Goal: Information Seeking & Learning: Learn about a topic

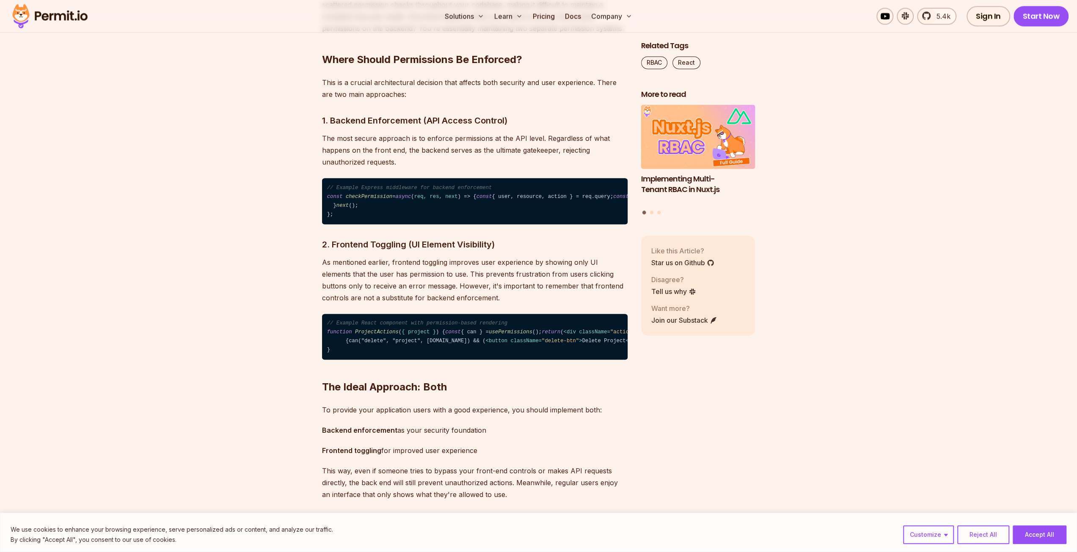
scroll to position [987, 0]
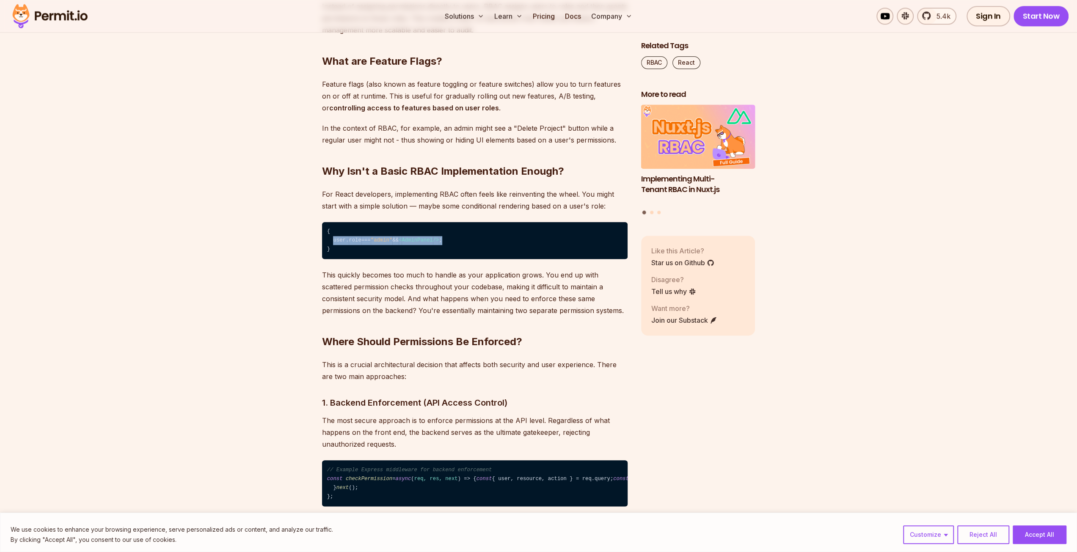
drag, startPoint x: 335, startPoint y: 241, endPoint x: 440, endPoint y: 242, distance: 104.9
click at [446, 239] on code "{ user. role === "admin" && < AdminPanel /> ; }" at bounding box center [474, 240] width 305 height 37
click at [398, 243] on code "{ user. role === "admin" && < AdminPanel /> ; }" at bounding box center [474, 240] width 305 height 37
click at [365, 242] on code "{ user. role === "admin" && < AdminPanel /> ; }" at bounding box center [474, 240] width 305 height 37
click at [411, 240] on span "AdminPanel" at bounding box center [416, 240] width 31 height 6
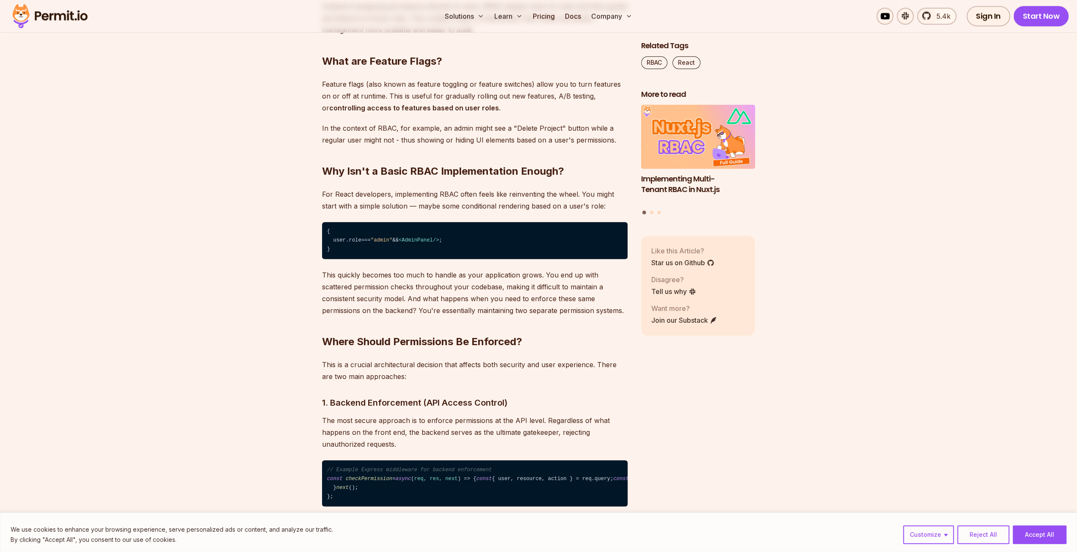
click at [431, 239] on span "AdminPanel" at bounding box center [416, 240] width 31 height 6
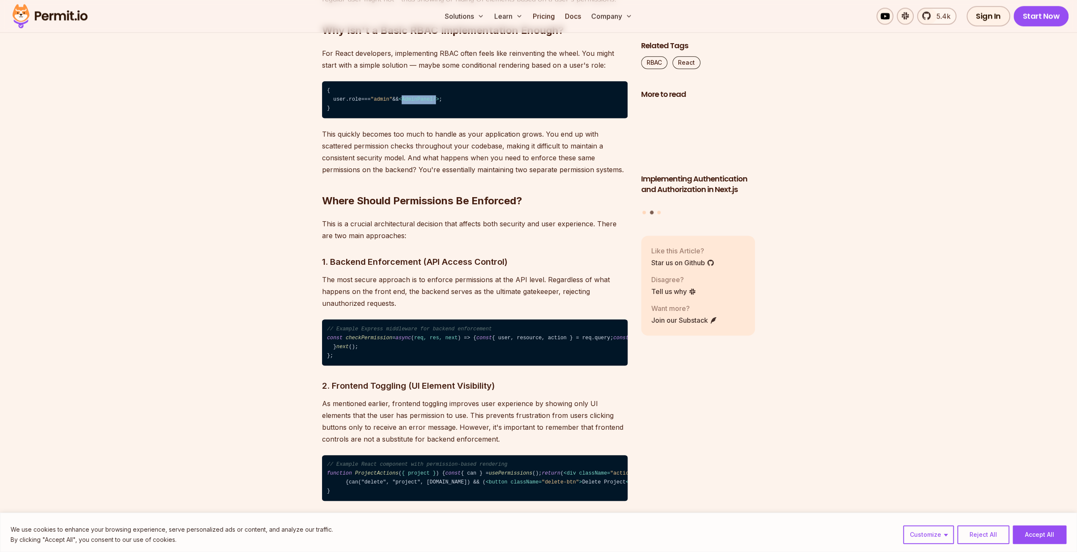
scroll to position [1269, 0]
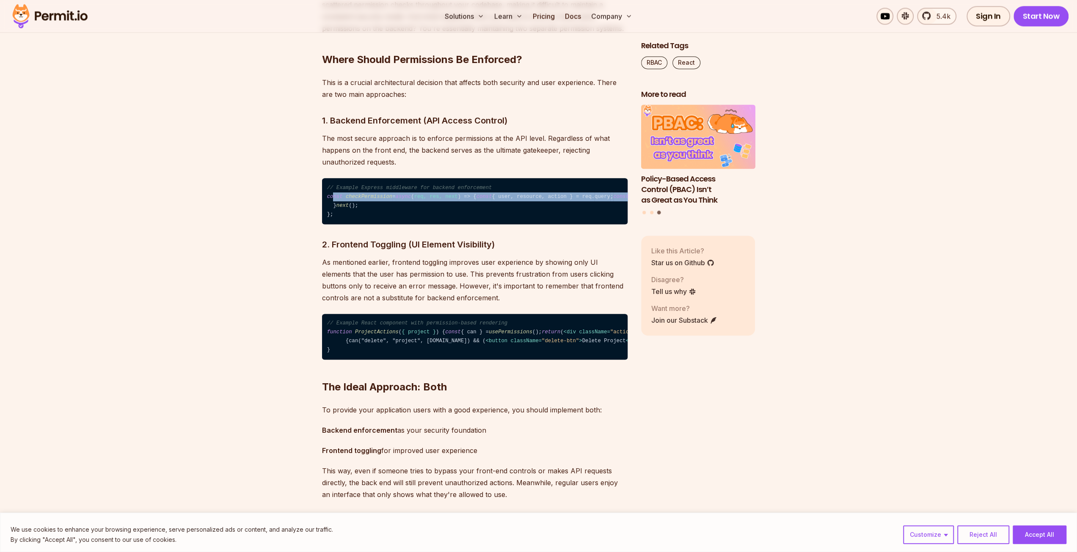
drag, startPoint x: 332, startPoint y: 200, endPoint x: 488, endPoint y: 261, distance: 167.5
click at [488, 224] on code "// Example Express middleware for backend enforcement const checkPermission = a…" at bounding box center [474, 201] width 305 height 46
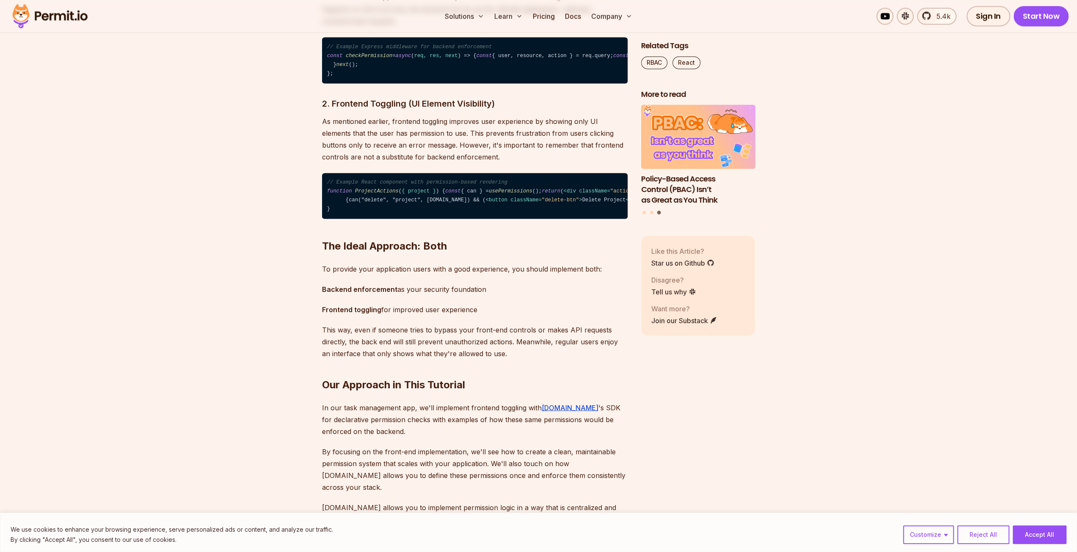
scroll to position [1551, 0]
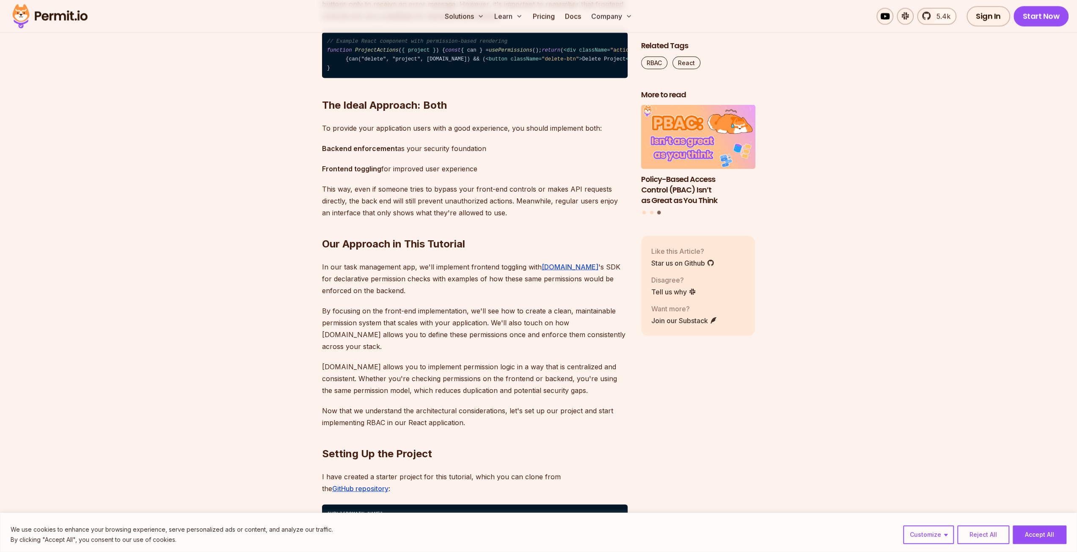
drag, startPoint x: 338, startPoint y: 226, endPoint x: 327, endPoint y: 137, distance: 89.6
click at [327, 78] on code "// Example React component with permission-based rendering function ProjectActi…" at bounding box center [474, 55] width 305 height 46
click at [367, 62] on span "< div className = "actions" > {can("edit", "project", [DOMAIN_NAME]) && ( < but…" at bounding box center [632, 54] width 610 height 15
drag, startPoint x: 356, startPoint y: 230, endPoint x: 332, endPoint y: 144, distance: 88.9
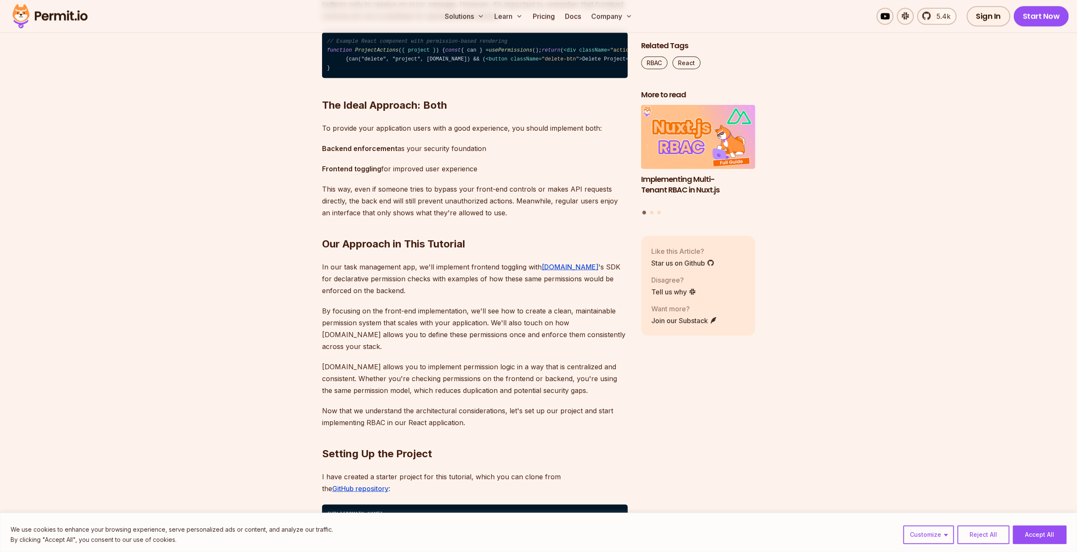
click at [541, 53] on span "return" at bounding box center [550, 50] width 19 height 6
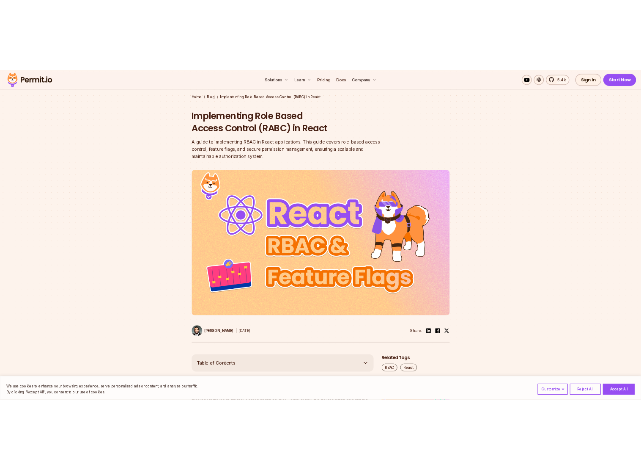
scroll to position [0, 0]
